Goal: Navigation & Orientation: Find specific page/section

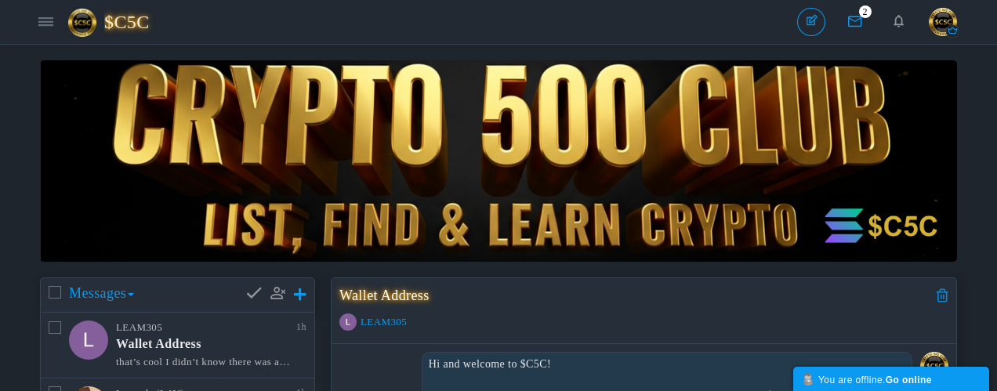
scroll to position [313, 0]
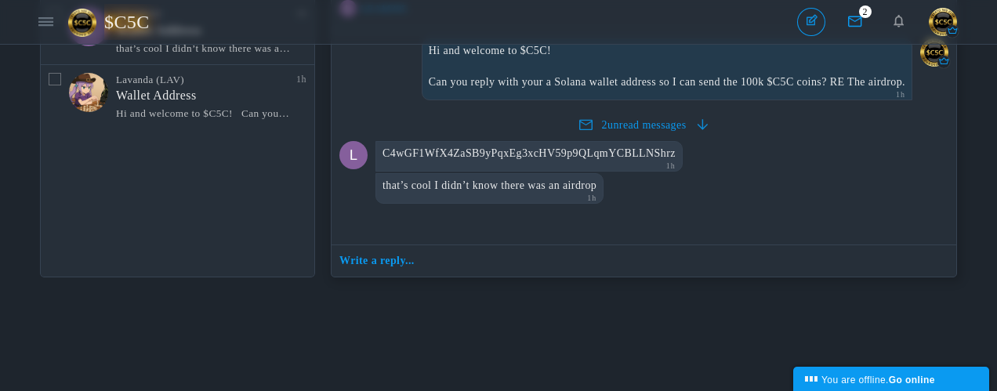
click at [131, 23] on span "$C5C" at bounding box center [132, 22] width 57 height 36
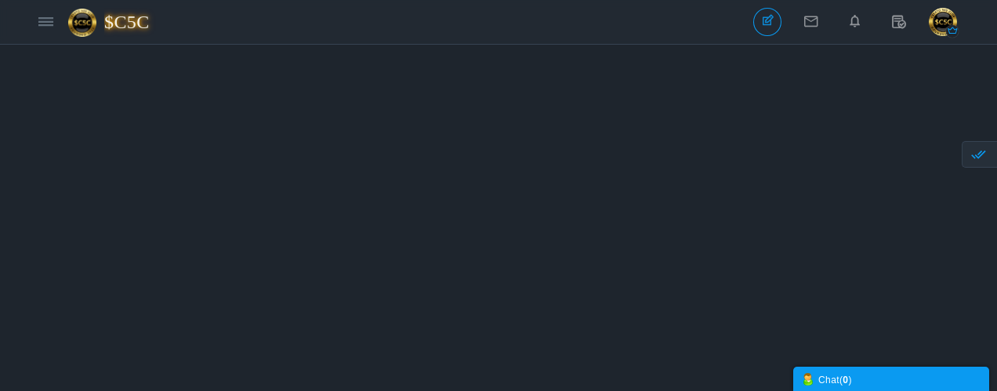
scroll to position [2030, 0]
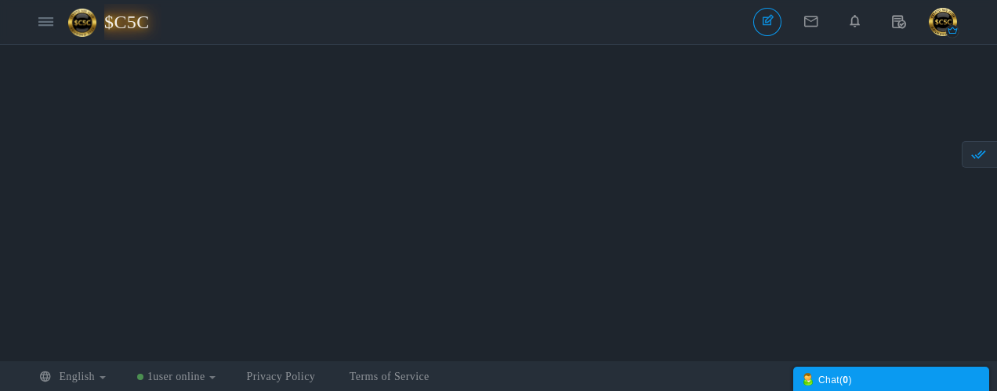
click at [123, 18] on span "$C5C" at bounding box center [132, 22] width 57 height 36
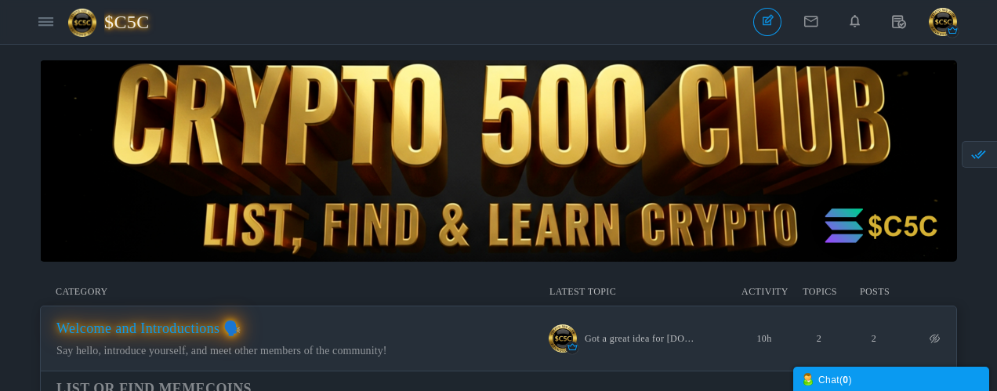
click at [128, 333] on span "Welcome and Introductions 🗣️" at bounding box center [148, 329] width 185 height 16
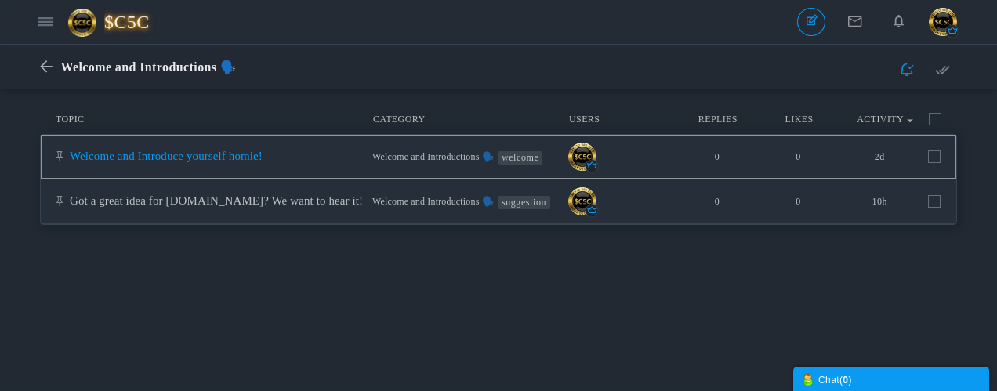
click at [255, 158] on link "Welcome and Introduce yourself homie!" at bounding box center [166, 156] width 193 height 13
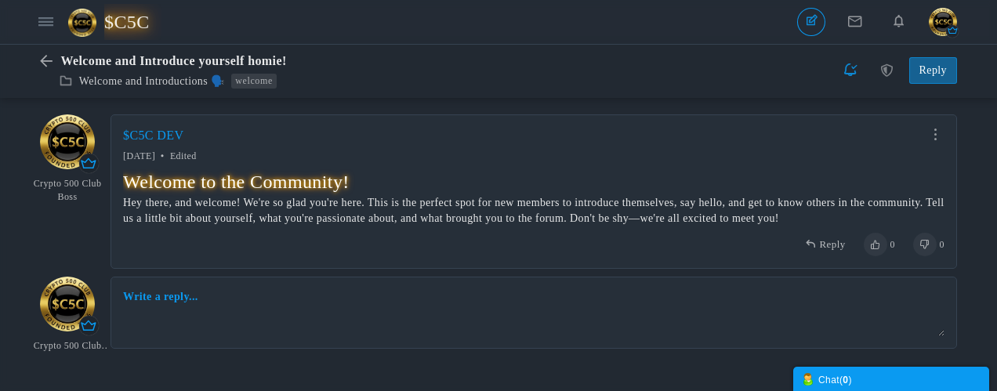
click at [132, 22] on span "$C5C" at bounding box center [132, 22] width 57 height 36
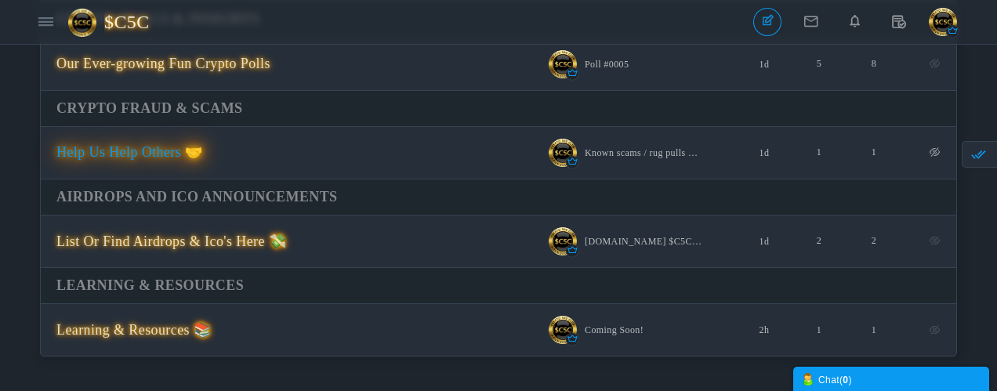
scroll to position [940, 0]
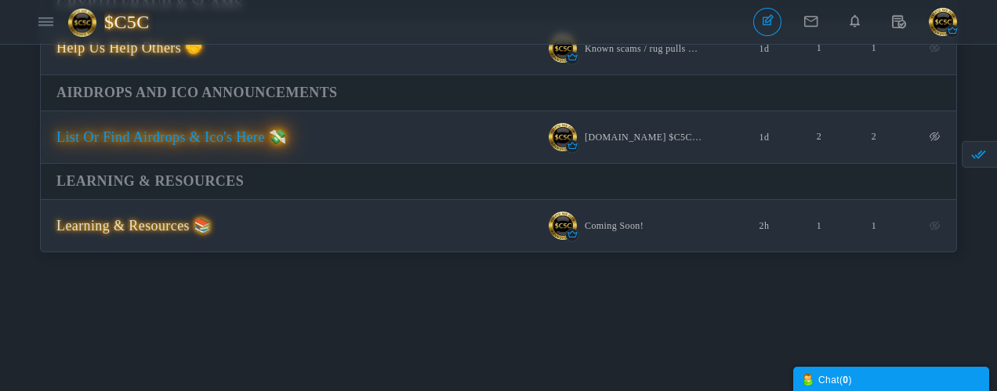
click at [223, 138] on span "List Or Find Airdrops & Ico's Here 💸" at bounding box center [171, 137] width 230 height 16
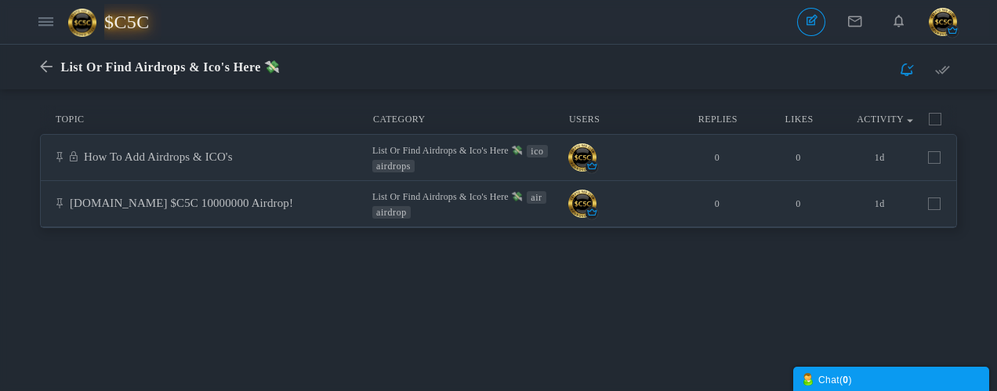
click at [136, 20] on span "$C5C" at bounding box center [132, 22] width 57 height 36
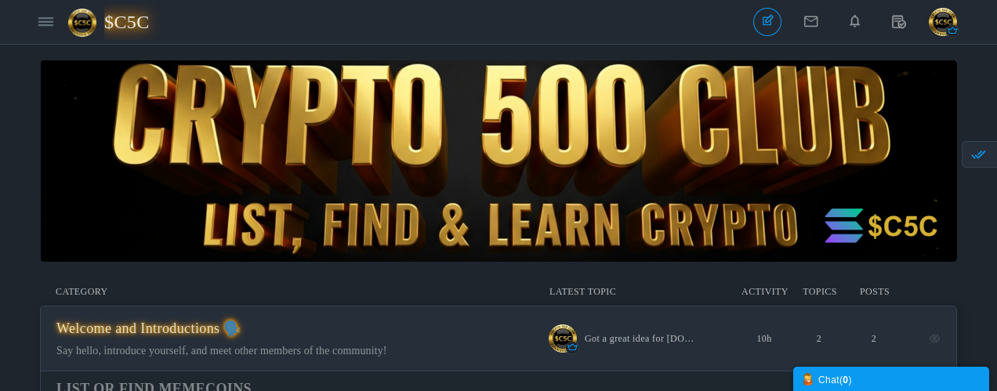
click at [120, 26] on span "$C5C" at bounding box center [132, 22] width 57 height 36
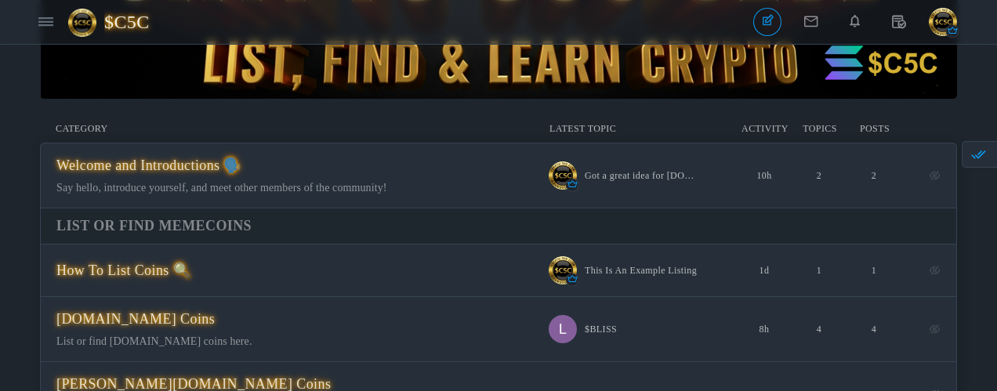
scroll to position [235, 0]
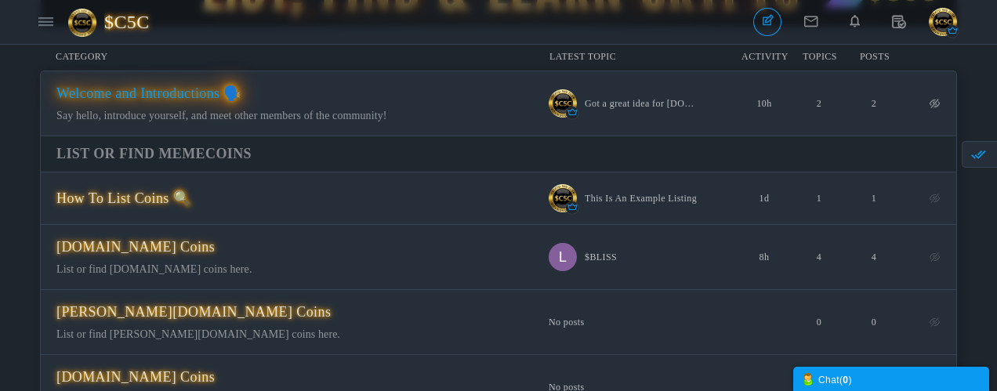
click at [190, 96] on span "Welcome and Introductions 🗣️" at bounding box center [148, 93] width 185 height 16
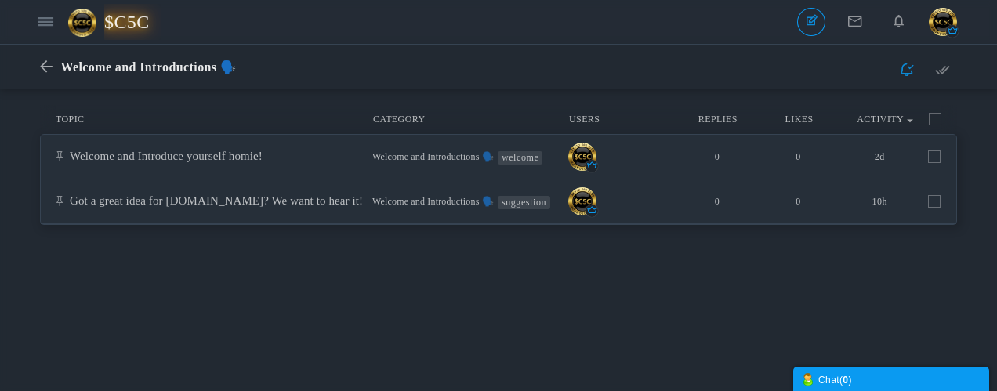
click at [118, 22] on span "$C5C" at bounding box center [132, 22] width 57 height 36
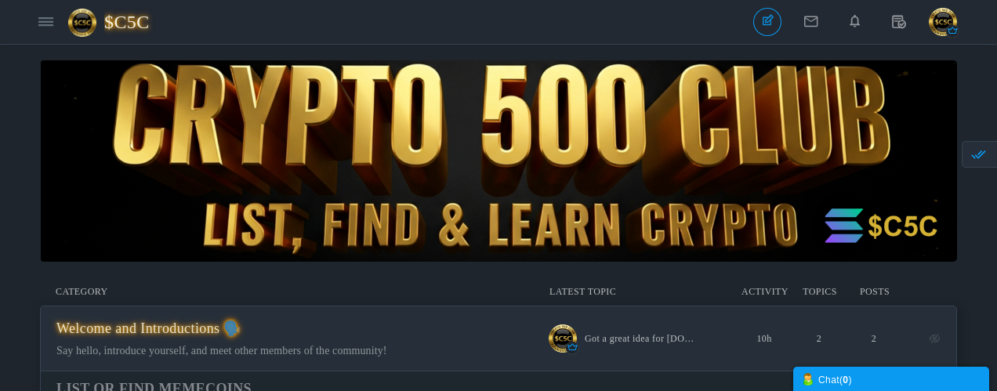
scroll to position [78, 0]
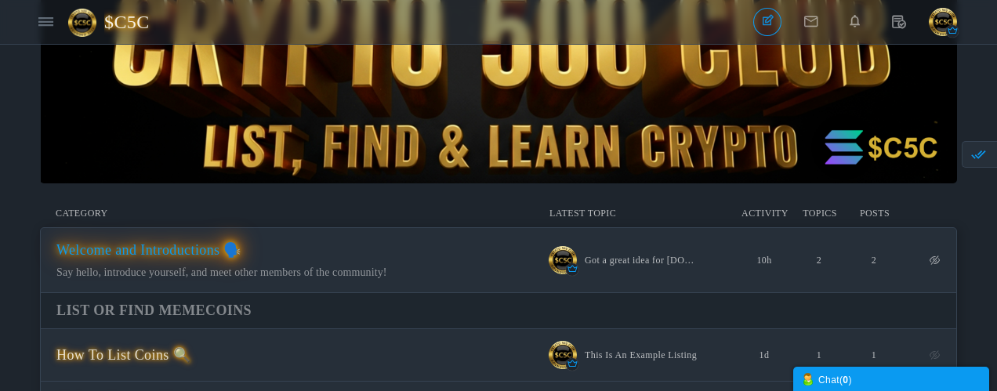
click at [179, 251] on span "Welcome and Introductions 🗣️" at bounding box center [148, 250] width 185 height 16
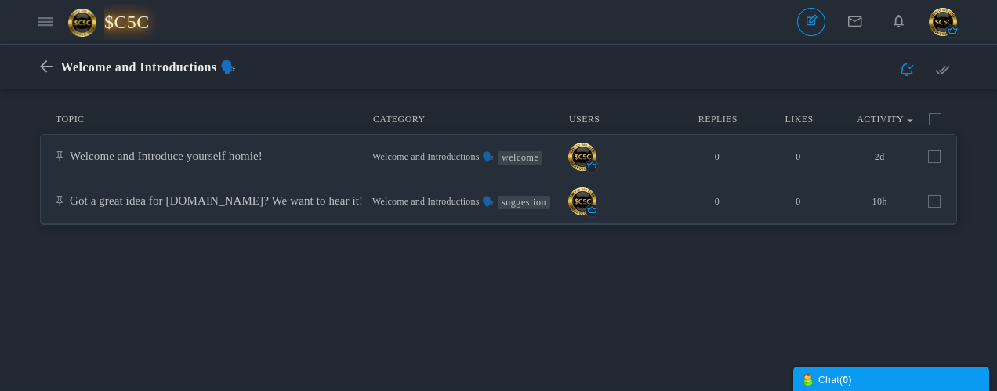
click at [126, 25] on span "$C5C" at bounding box center [132, 22] width 57 height 36
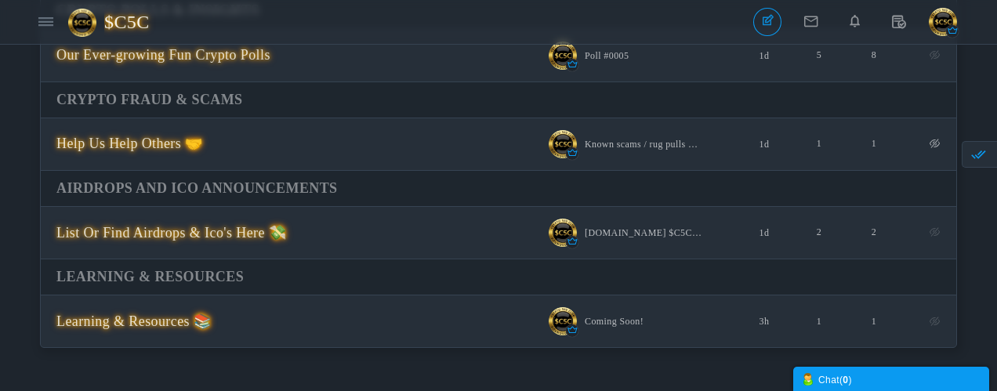
scroll to position [862, 0]
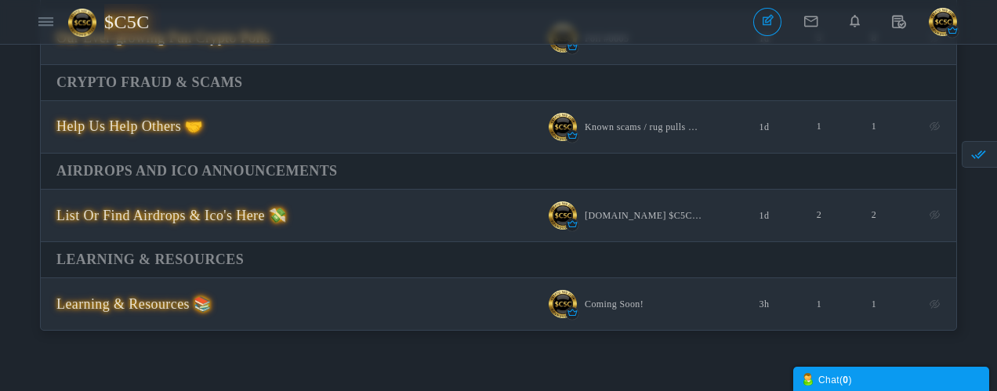
click at [129, 21] on span "$C5C" at bounding box center [132, 22] width 57 height 36
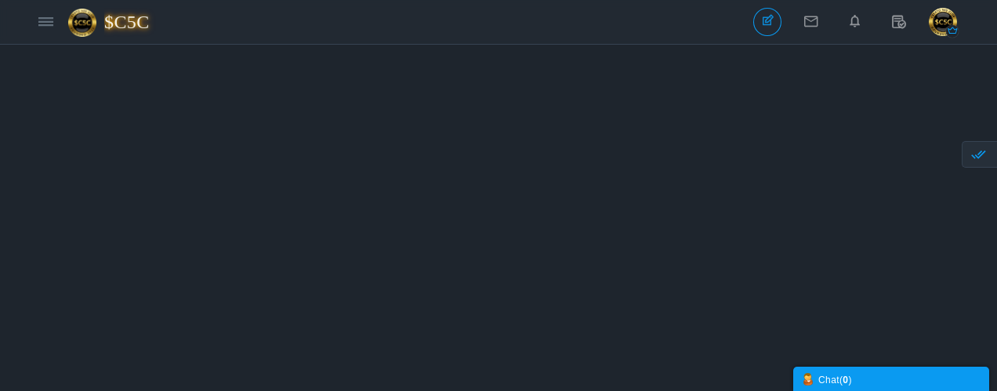
scroll to position [1254, 0]
drag, startPoint x: 996, startPoint y: 225, endPoint x: 996, endPoint y: 247, distance: 21.9
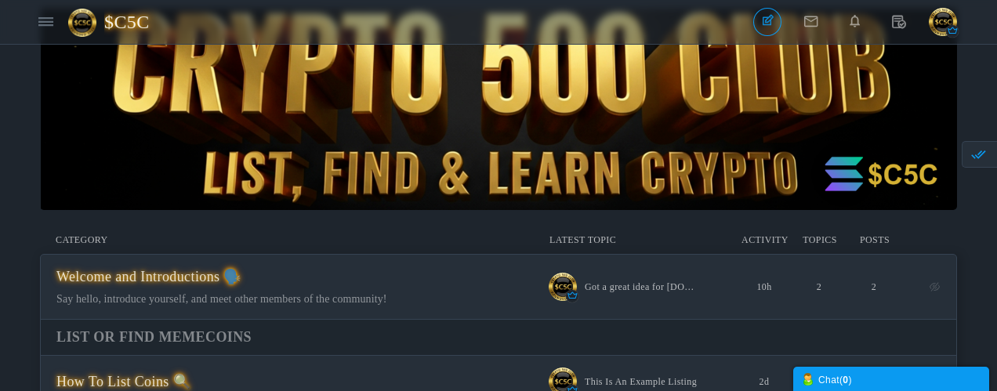
scroll to position [0, 0]
